Goal: Navigation & Orientation: Find specific page/section

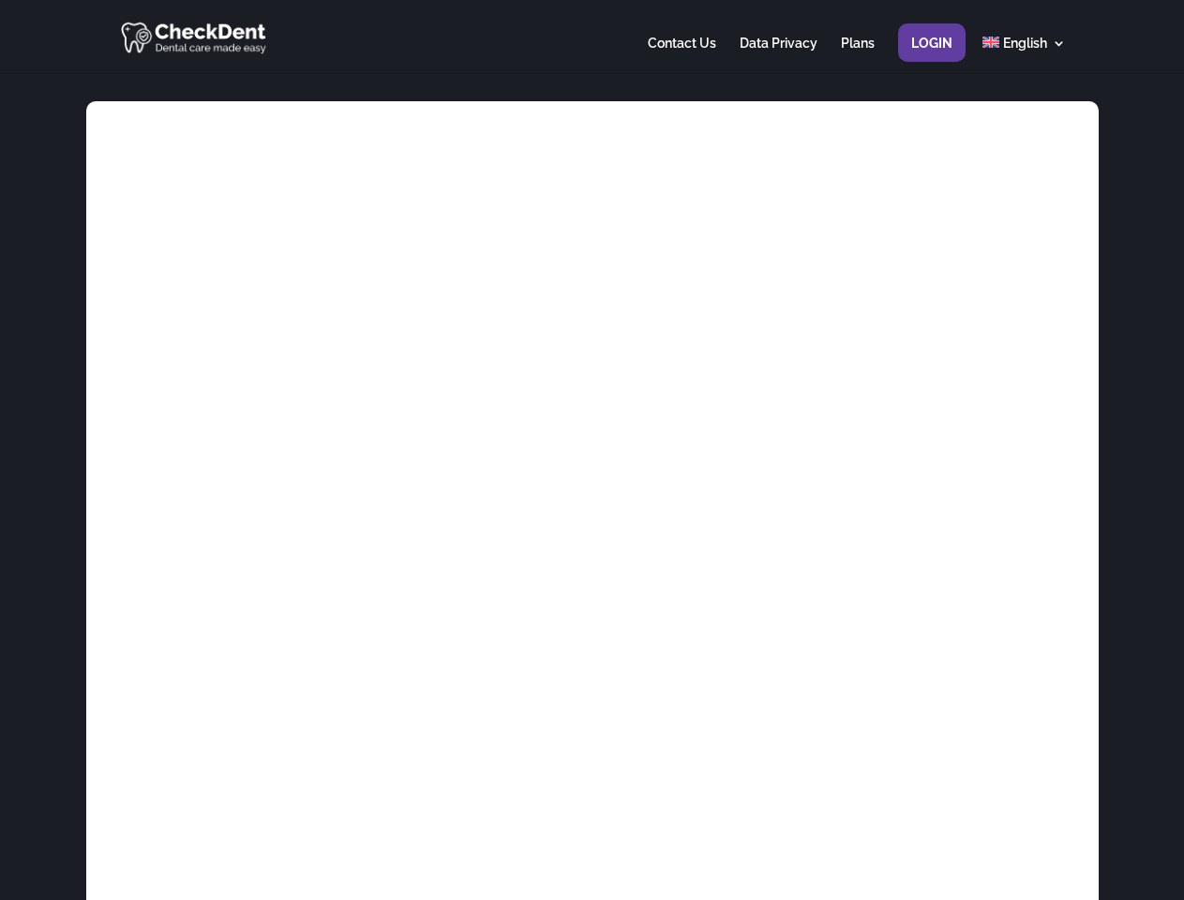
click at [592, 37] on div at bounding box center [591, 36] width 947 height 73
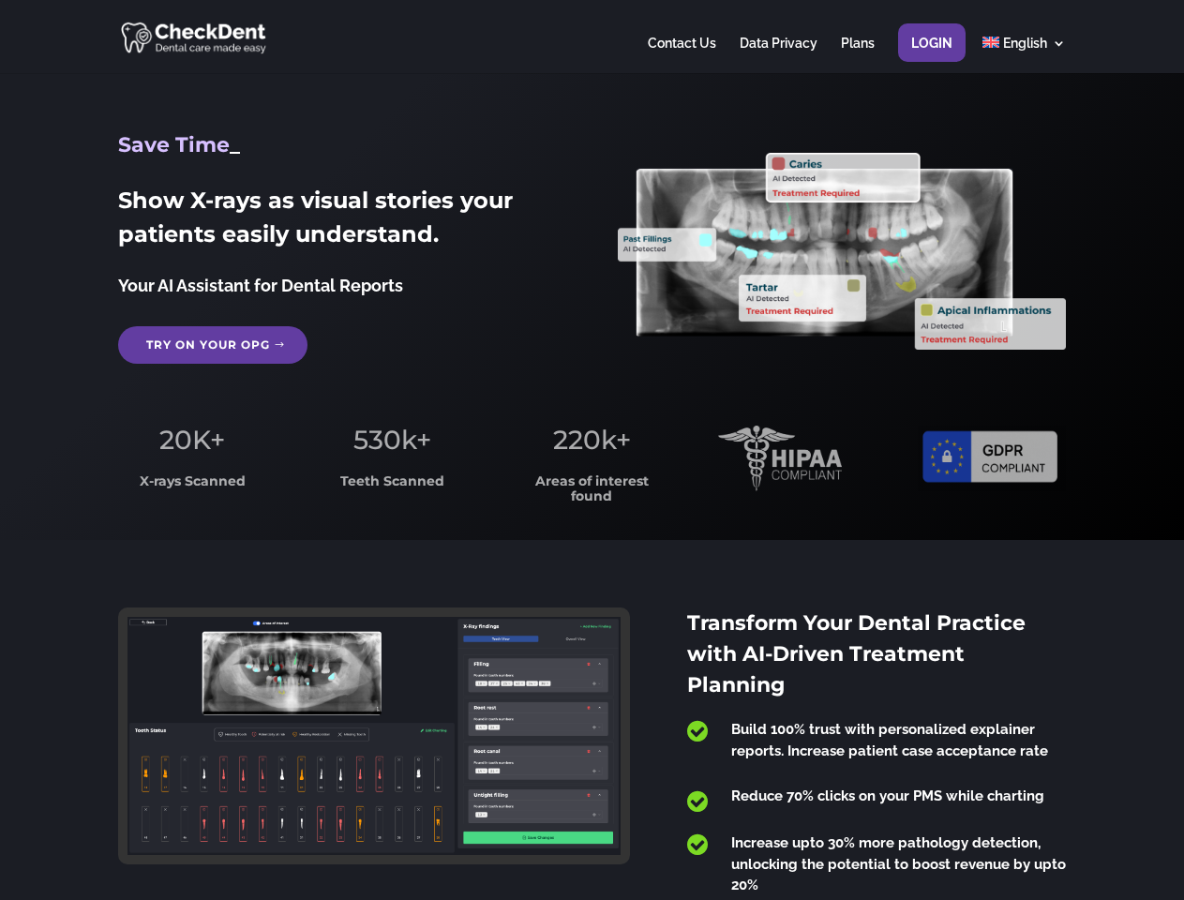
click at [592, 450] on span "220k+" at bounding box center [592, 440] width 78 height 32
click at [592, 37] on div at bounding box center [591, 36] width 947 height 73
